Goal: Information Seeking & Learning: Learn about a topic

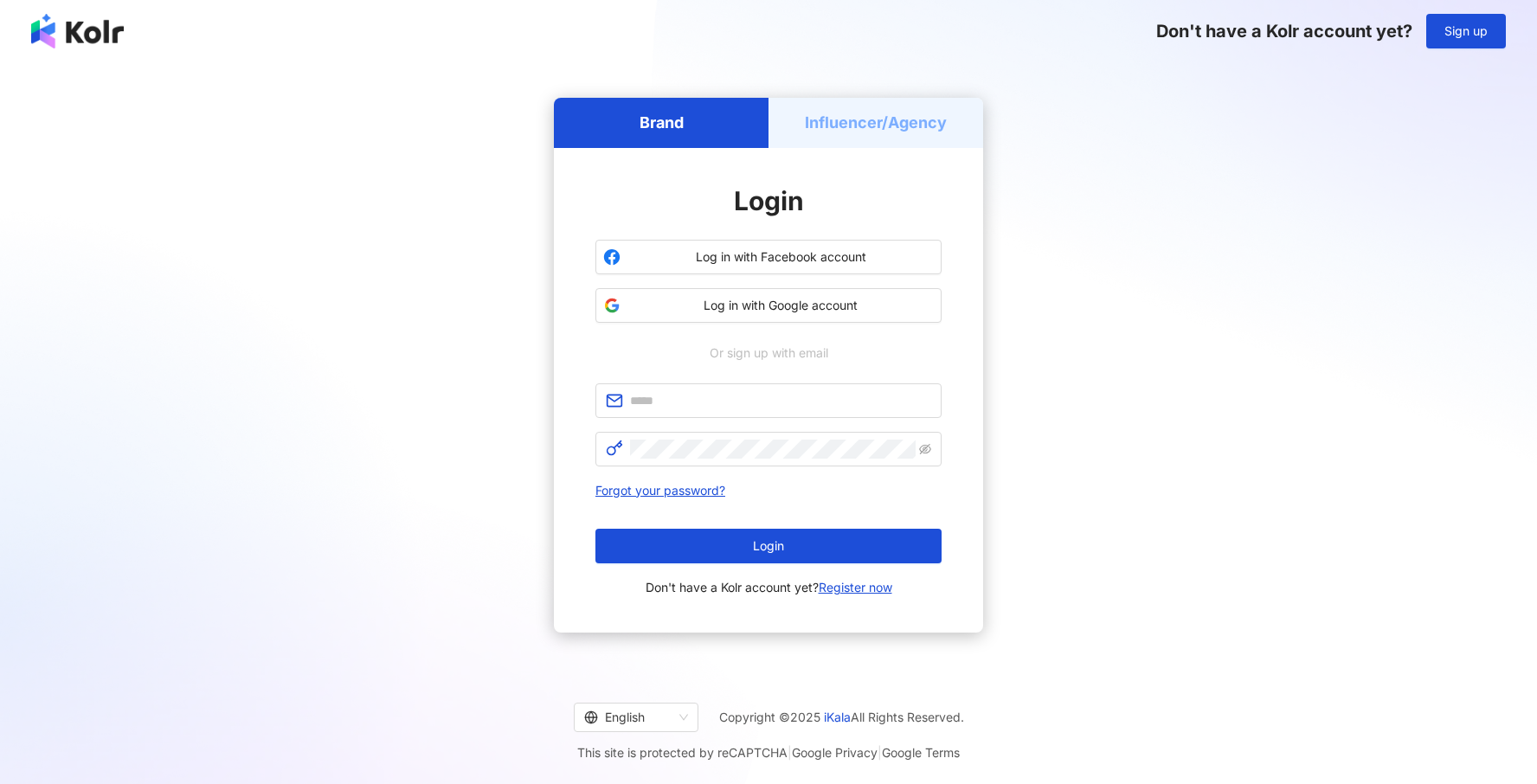
click at [704, 127] on div "Brand" at bounding box center [660, 122] width 214 height 49
click at [1466, 28] on span "Sign up" at bounding box center [1465, 31] width 43 height 14
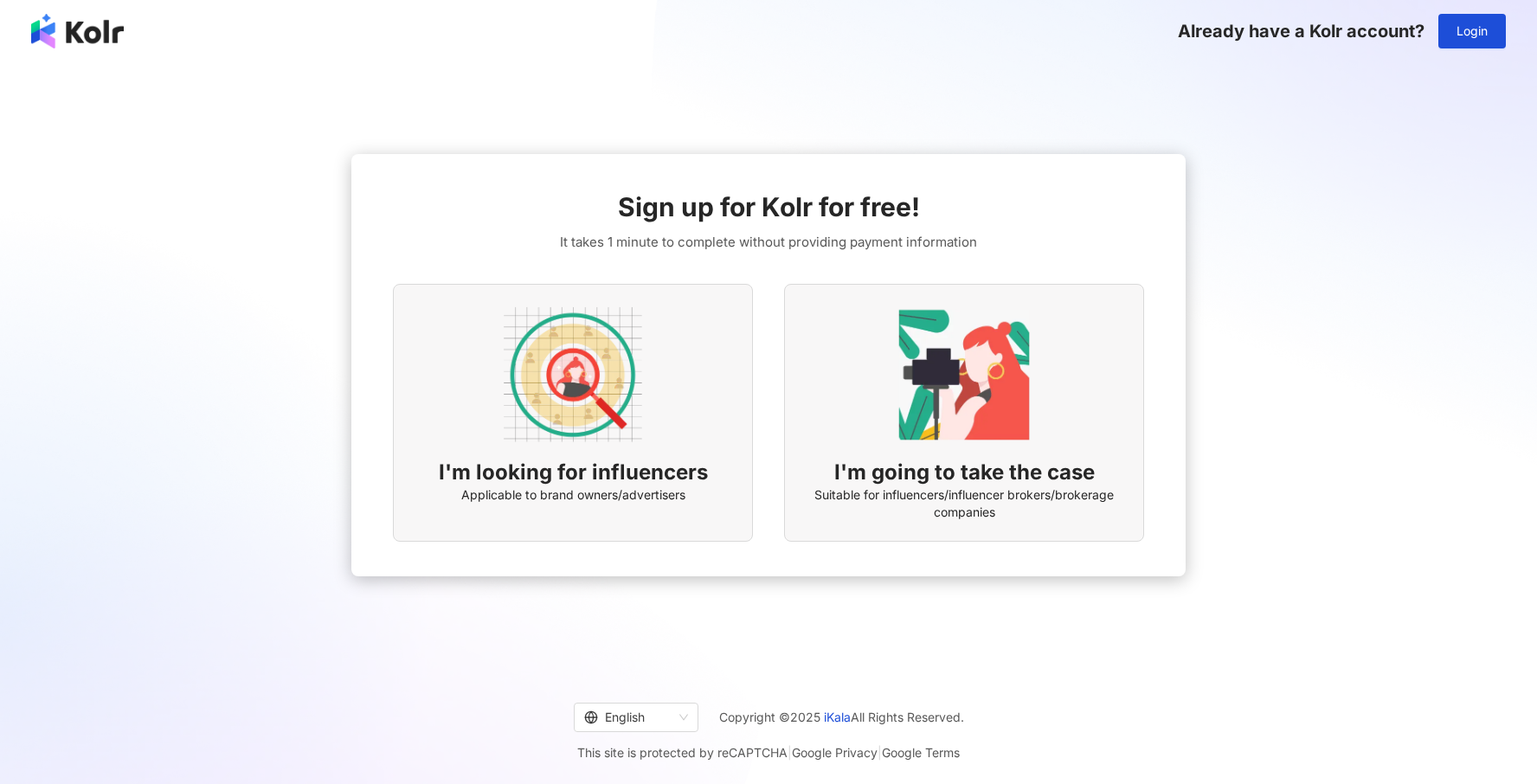
click at [82, 44] on img at bounding box center [76, 31] width 92 height 34
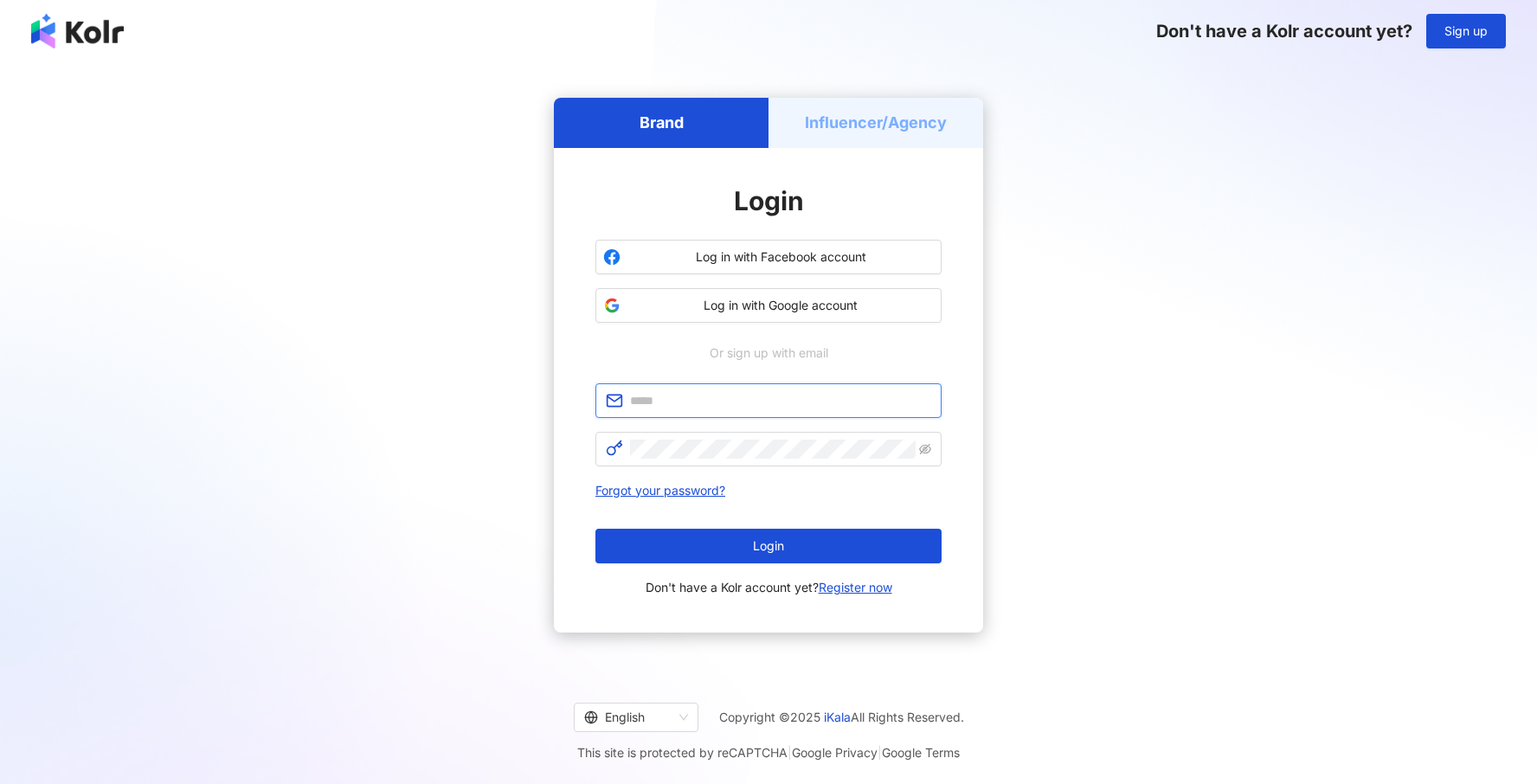
click at [739, 393] on input "text" at bounding box center [780, 400] width 301 height 19
click at [770, 404] on input "text" at bounding box center [780, 400] width 301 height 19
click at [786, 321] on button "Log in with Google account" at bounding box center [768, 304] width 347 height 34
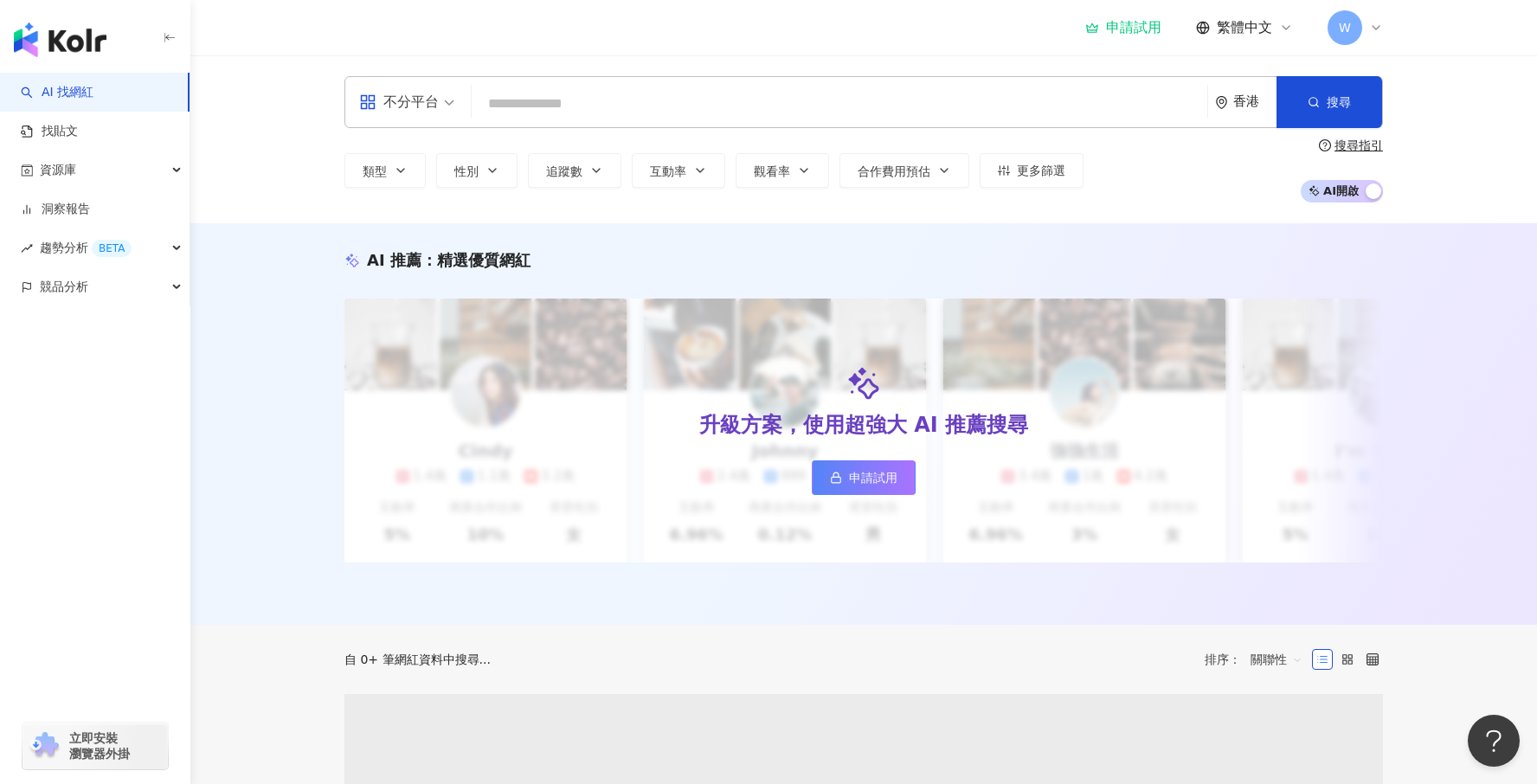
click at [818, 88] on input "search" at bounding box center [839, 103] width 722 height 33
type input "*********"
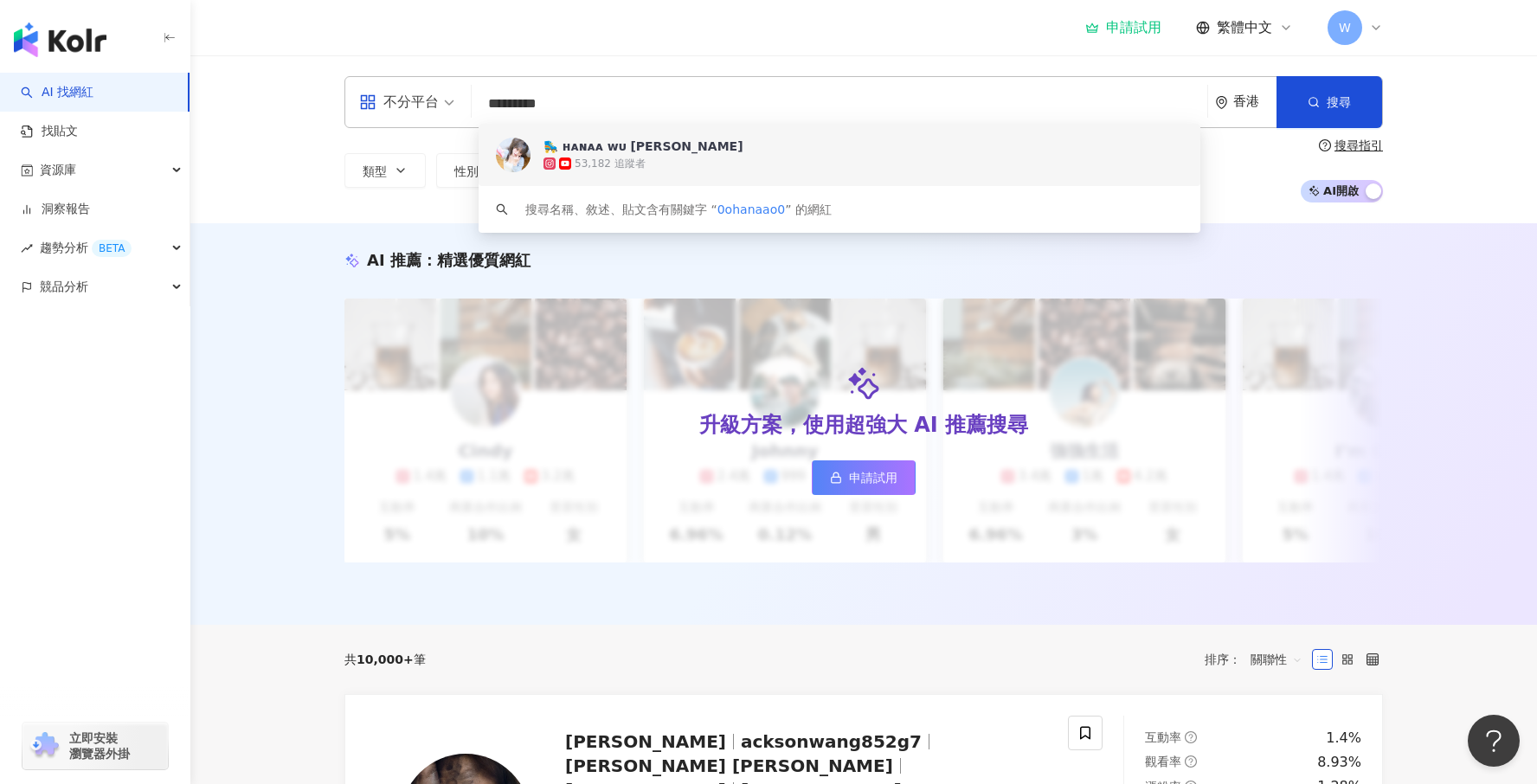
click at [654, 164] on div "53,182 追蹤者" at bounding box center [863, 163] width 639 height 18
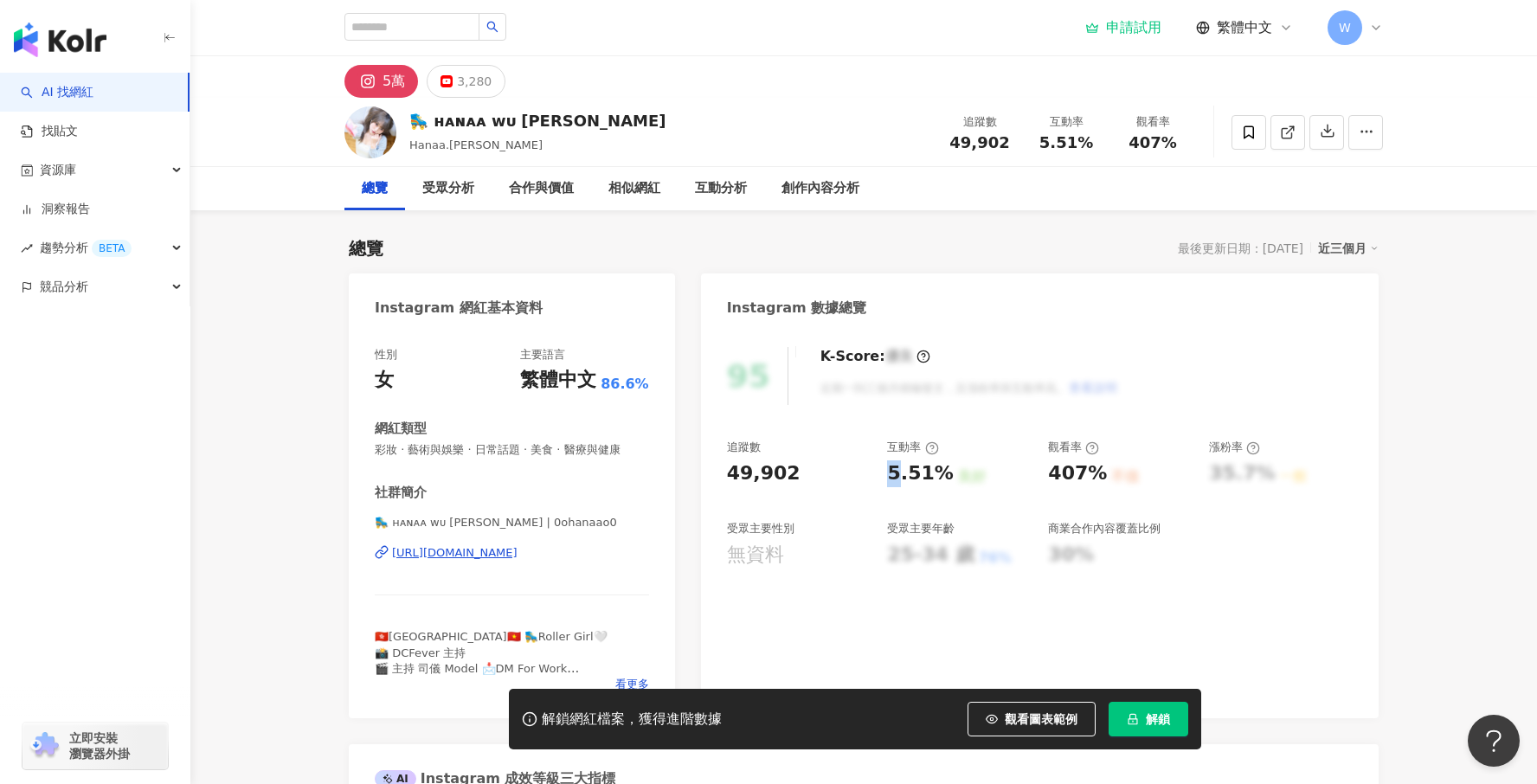
drag, startPoint x: 896, startPoint y: 473, endPoint x: 911, endPoint y: 473, distance: 15.0
click at [911, 473] on div "5.51%" at bounding box center [919, 473] width 66 height 27
click at [751, 473] on div "49,902" at bounding box center [763, 473] width 74 height 27
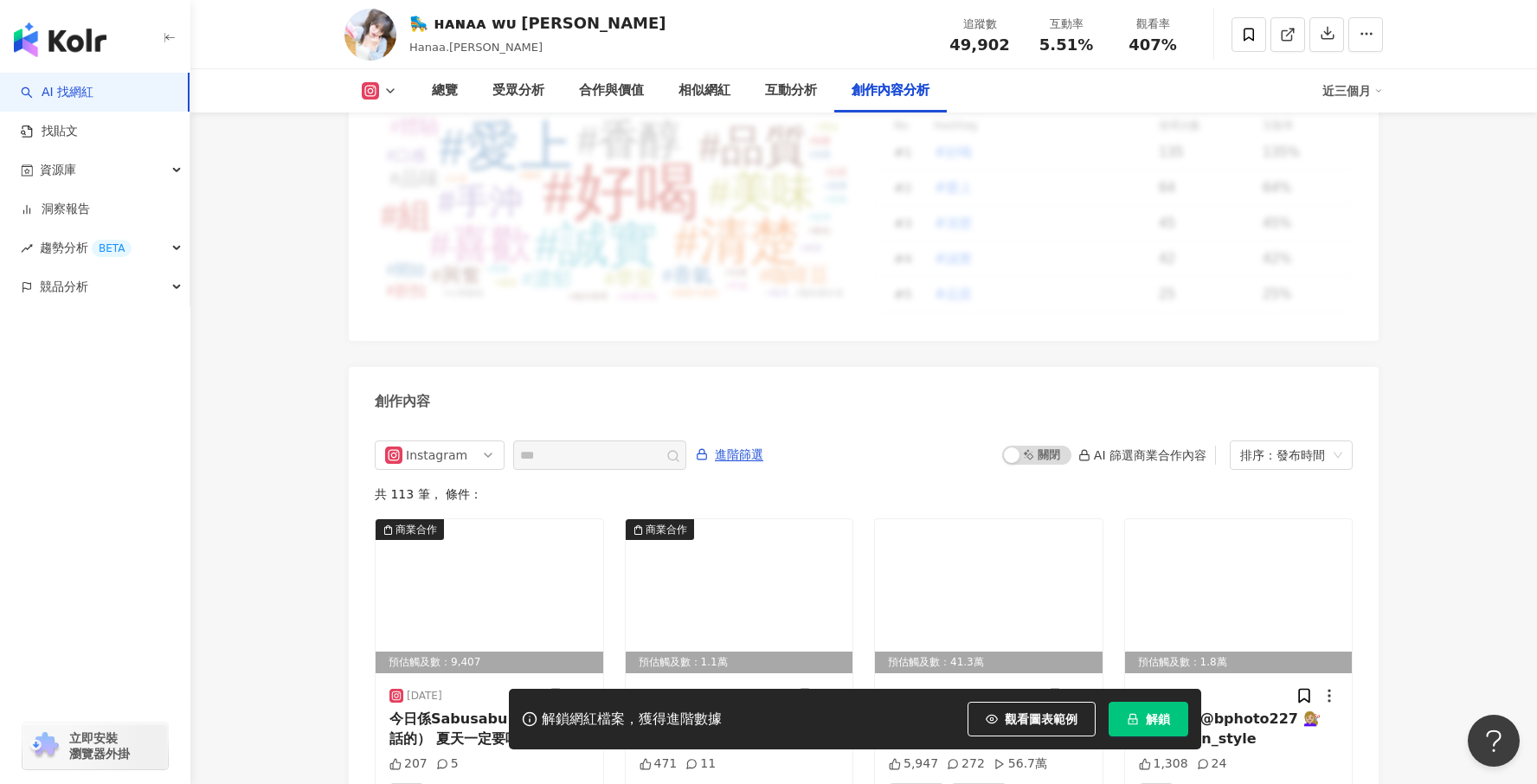
scroll to position [4844, 0]
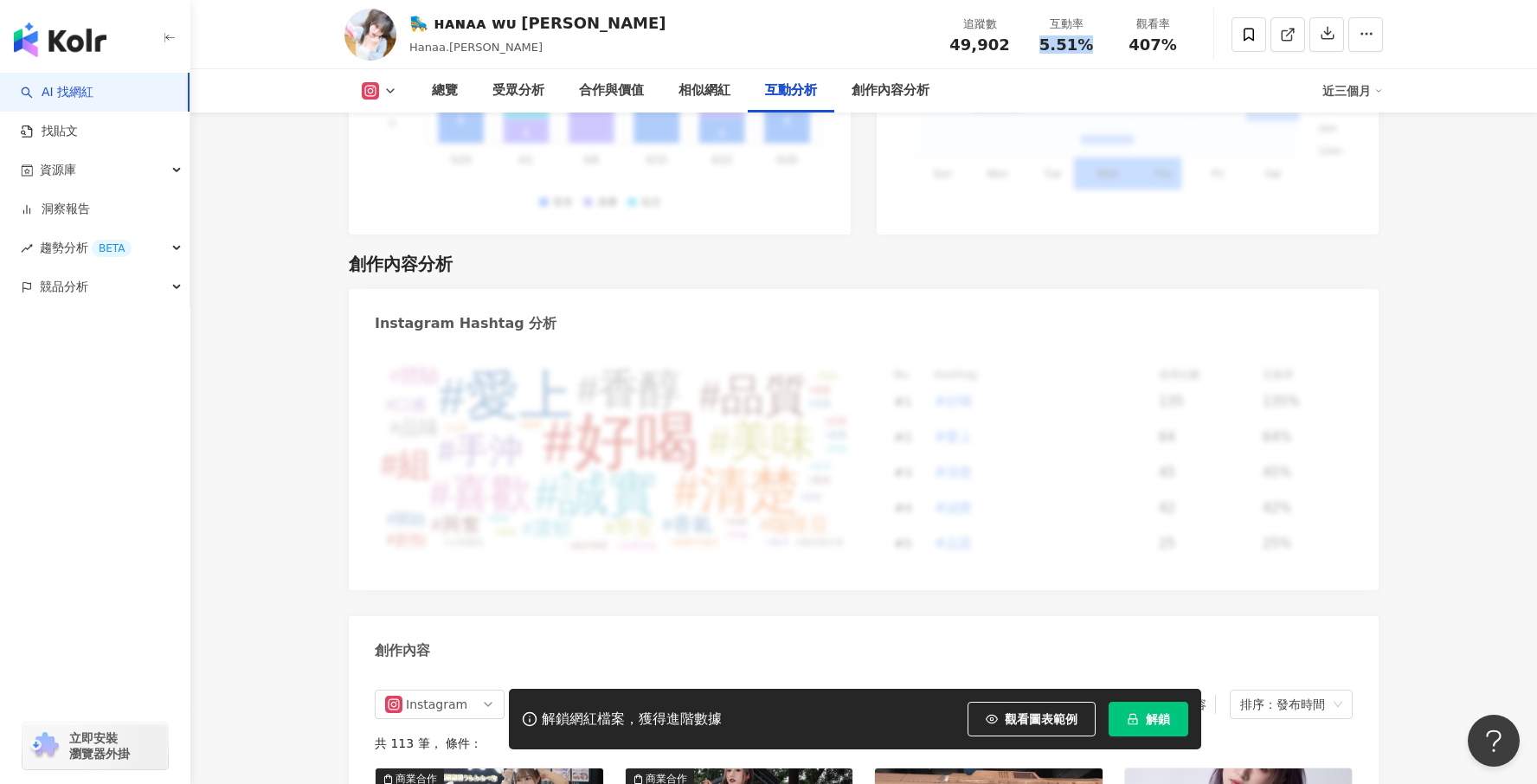
drag, startPoint x: 1090, startPoint y: 43, endPoint x: 1045, endPoint y: 44, distance: 45.0
click at [1045, 44] on div "互動率 5.51%" at bounding box center [1066, 34] width 87 height 37
copy span "5.51%"
drag, startPoint x: 1190, startPoint y: 40, endPoint x: 1132, endPoint y: 45, distance: 58.2
click at [1132, 45] on div "觀看率 407%" at bounding box center [1152, 34] width 87 height 37
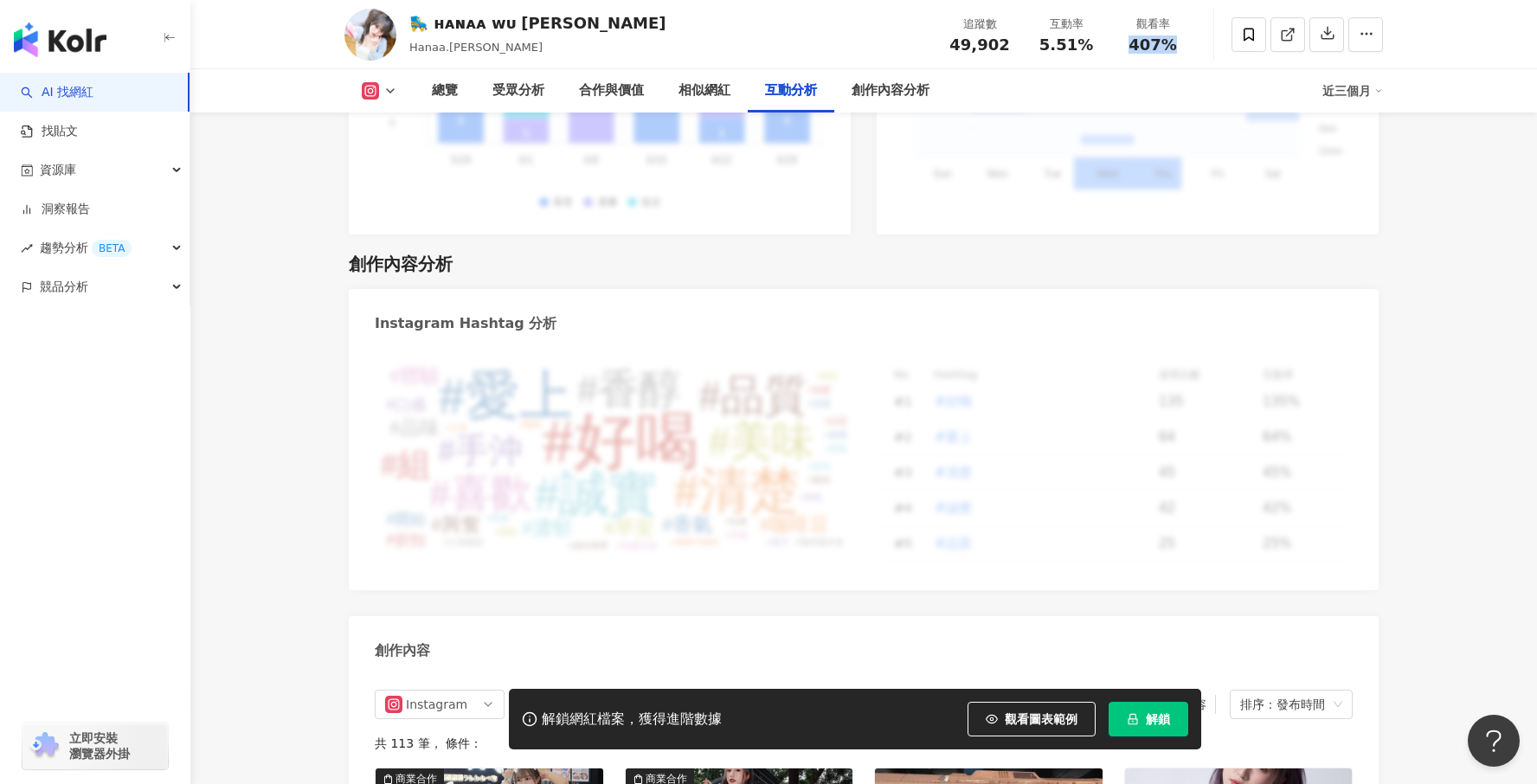
copy span "407%"
click at [707, 96] on div "相似網紅" at bounding box center [704, 90] width 52 height 20
click at [716, 87] on div "相似網紅" at bounding box center [704, 90] width 52 height 20
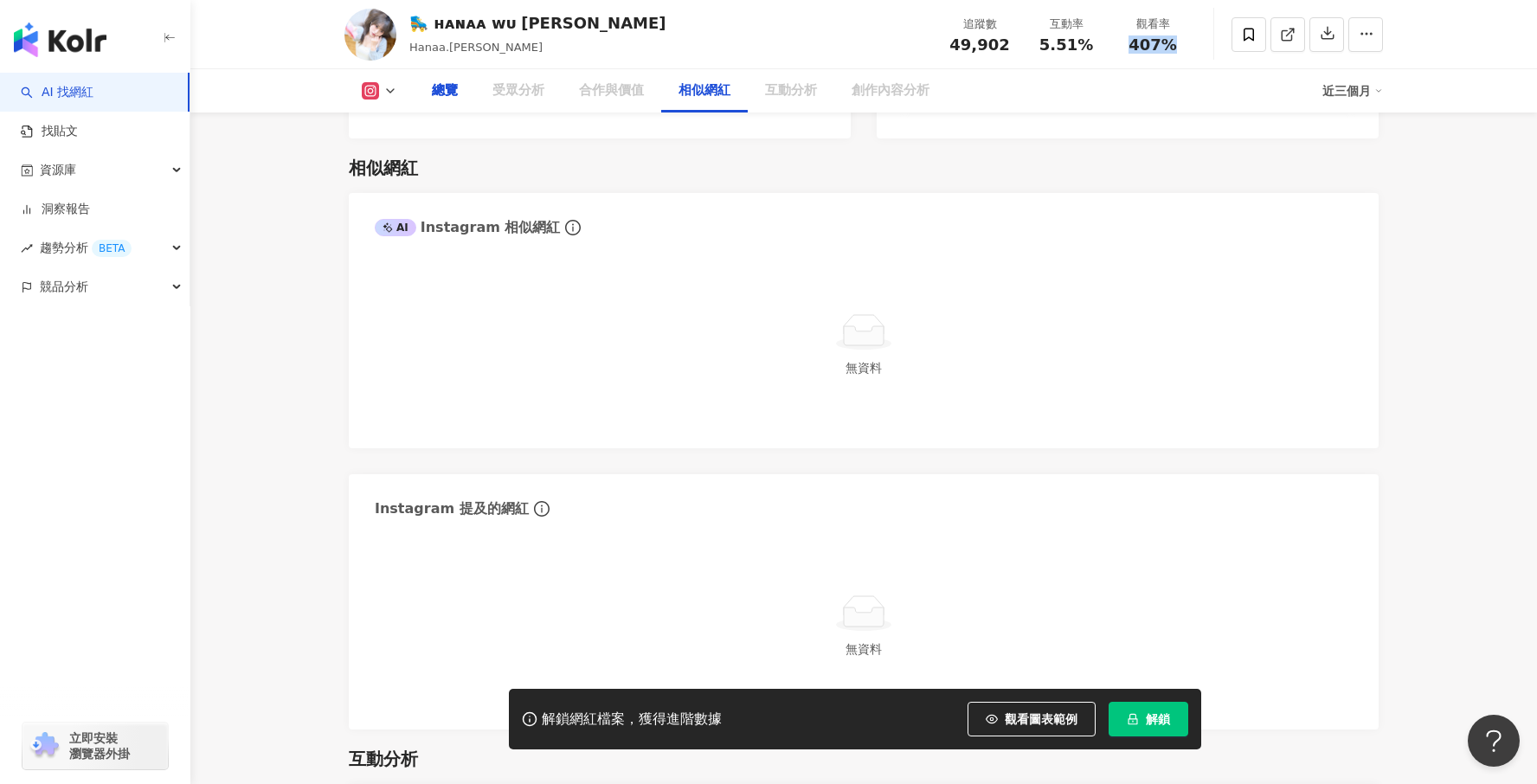
click at [721, 101] on div "相似網紅" at bounding box center [704, 90] width 52 height 20
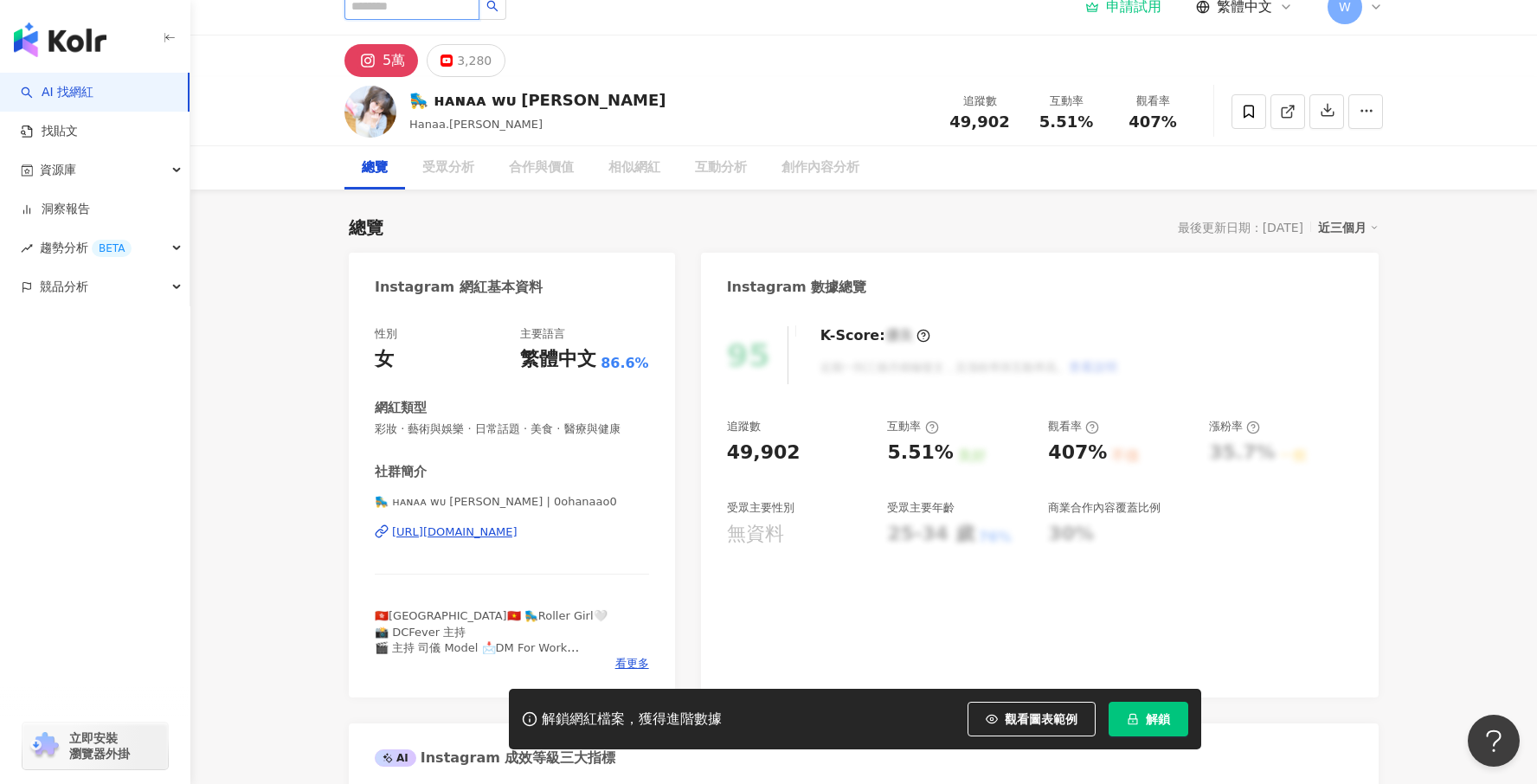
click at [469, 7] on input "search" at bounding box center [412, 7] width 135 height 28
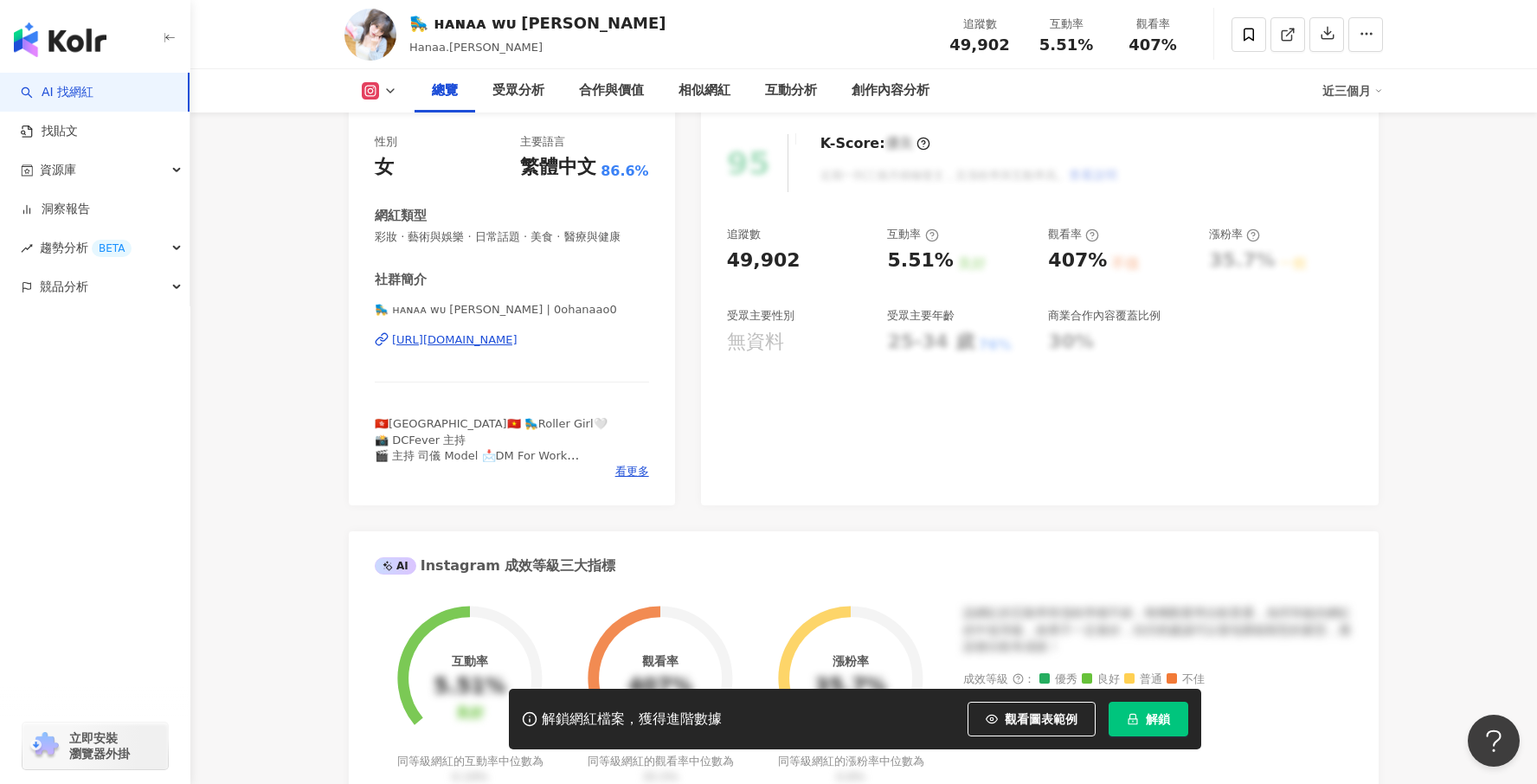
scroll to position [0, 0]
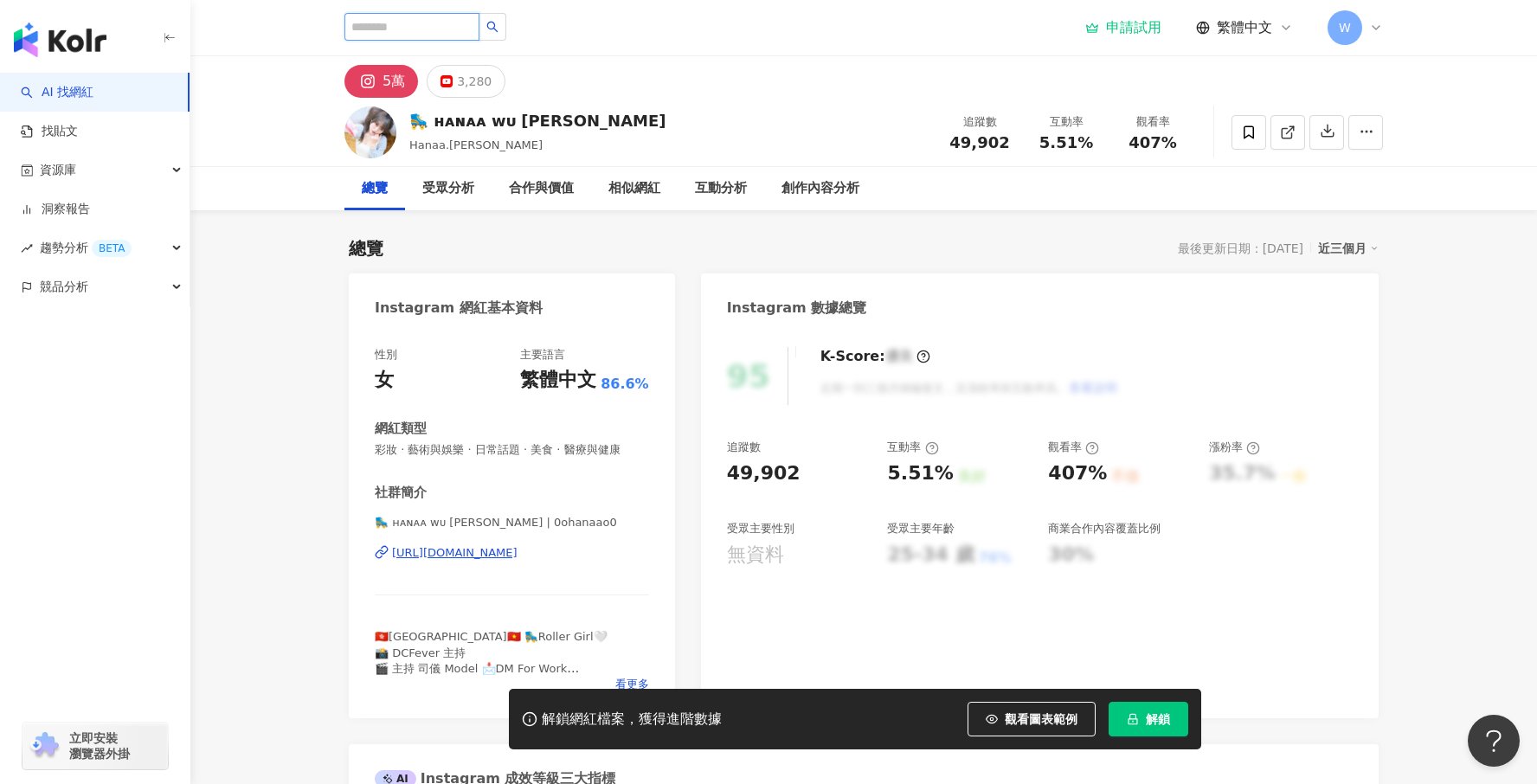
click at [468, 32] on input "search" at bounding box center [412, 27] width 135 height 28
paste input "**********"
type input "**********"
click at [506, 36] on button "button" at bounding box center [493, 27] width 28 height 28
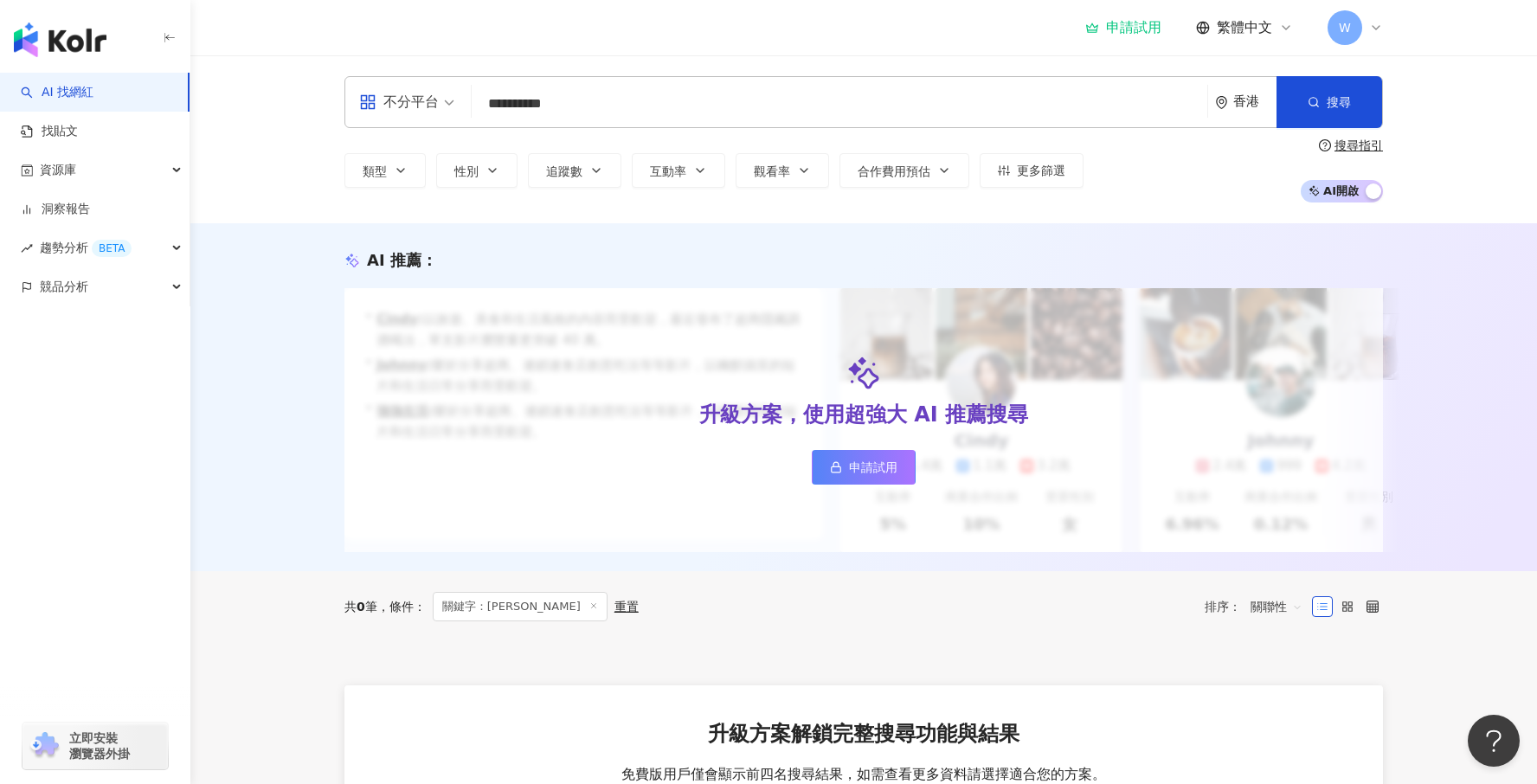
click at [712, 122] on div "**********" at bounding box center [864, 102] width 1039 height 52
click at [711, 114] on input "**********" at bounding box center [839, 103] width 722 height 33
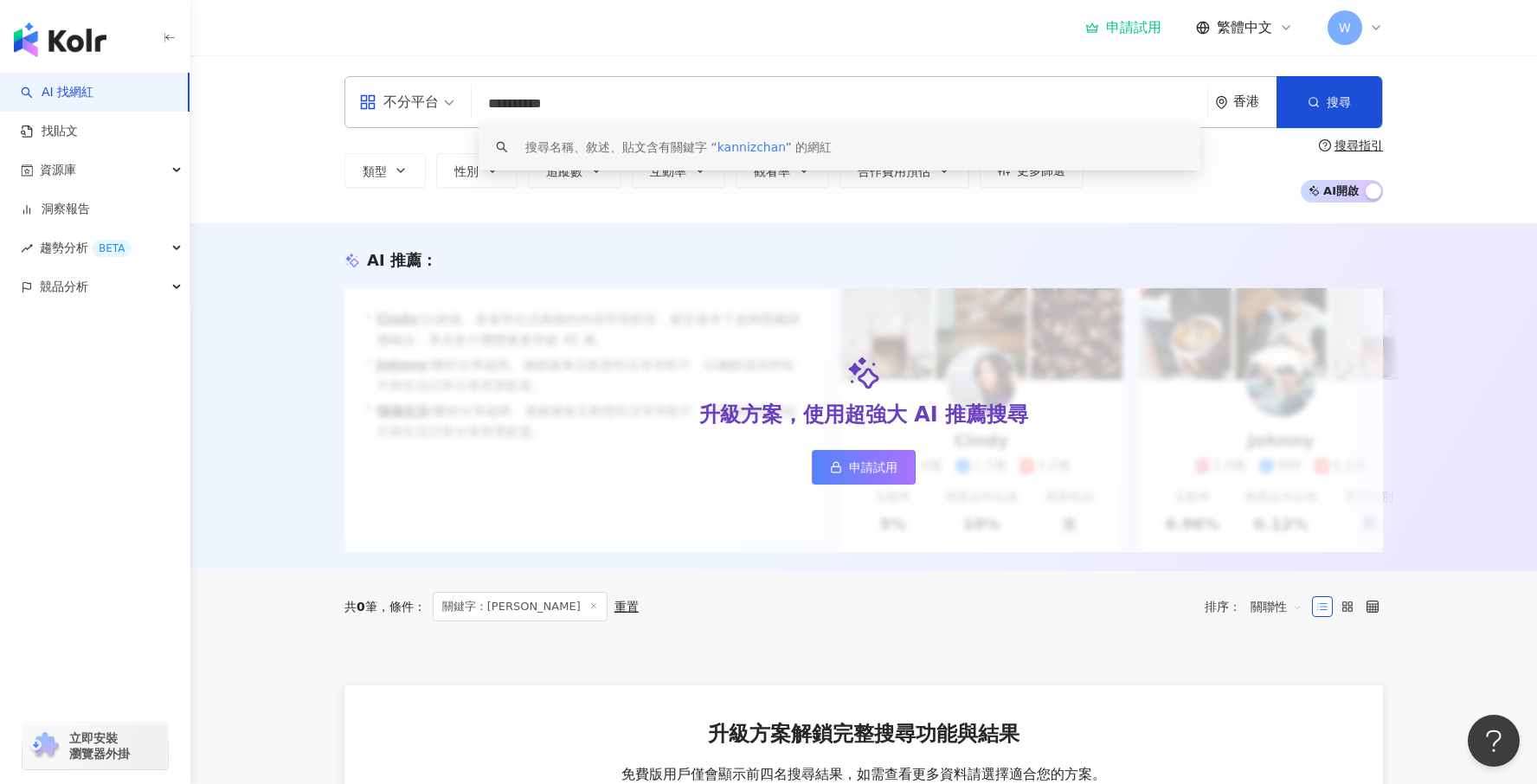
click at [955, 161] on div "搜尋名稱、敘述、貼文含有關鍵字 “ kannizchan ” 的網紅" at bounding box center [839, 147] width 722 height 47
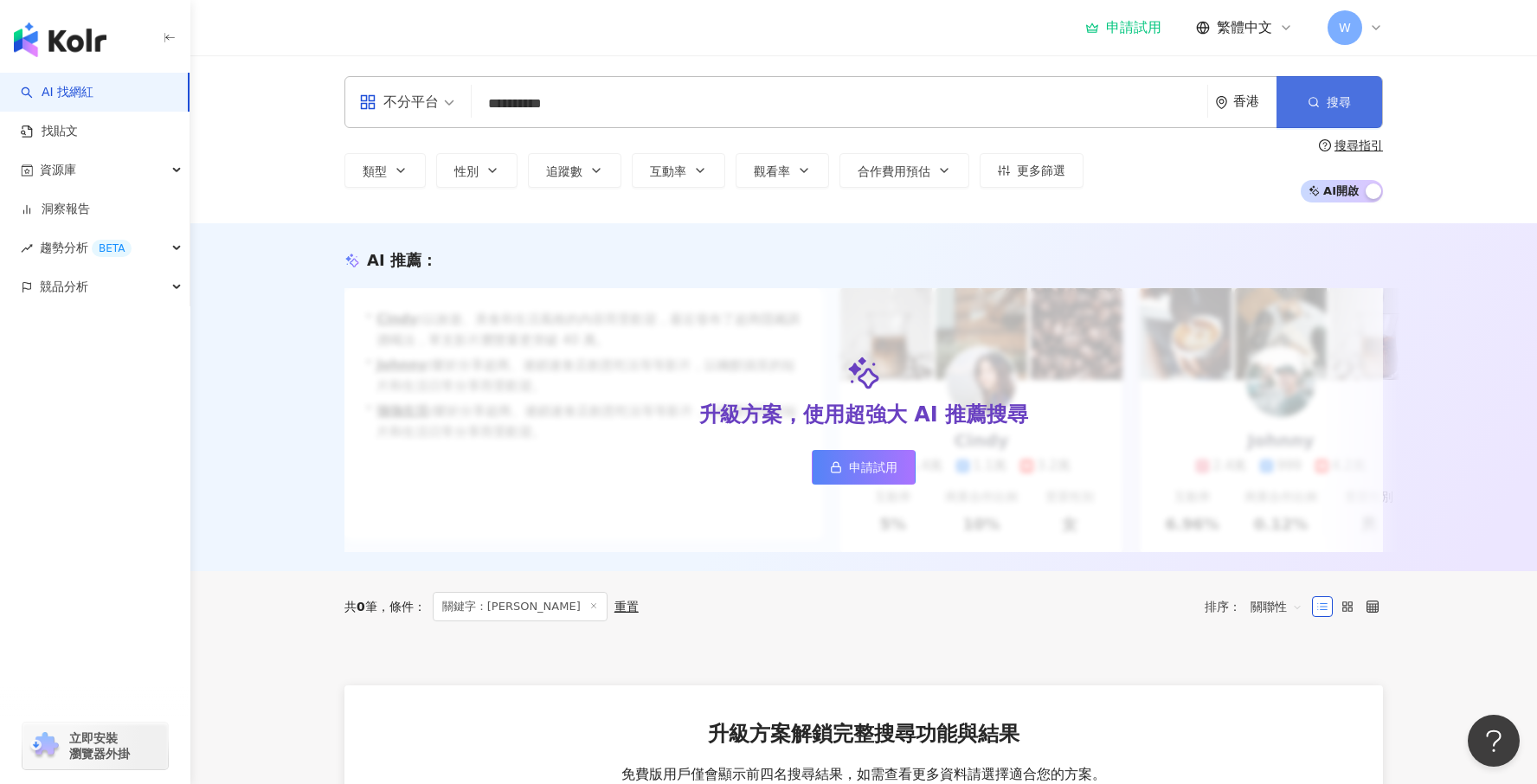
click at [1347, 107] on span "搜尋" at bounding box center [1339, 101] width 24 height 14
